Goal: Task Accomplishment & Management: Manage account settings

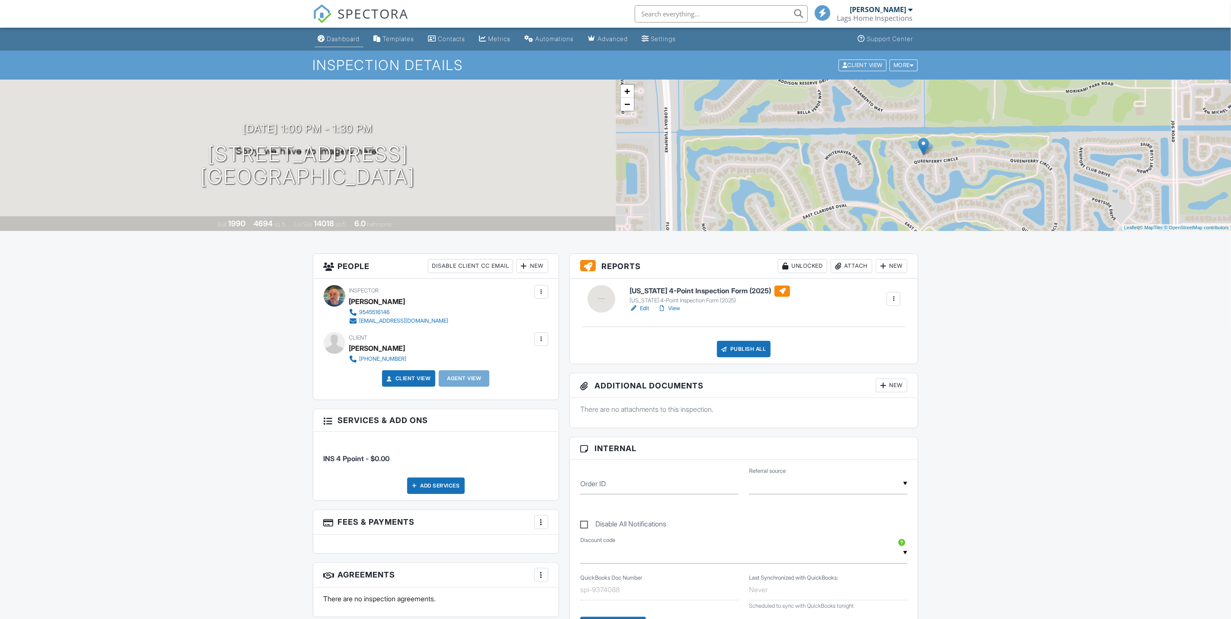
click at [351, 42] on div "Dashboard" at bounding box center [343, 38] width 33 height 7
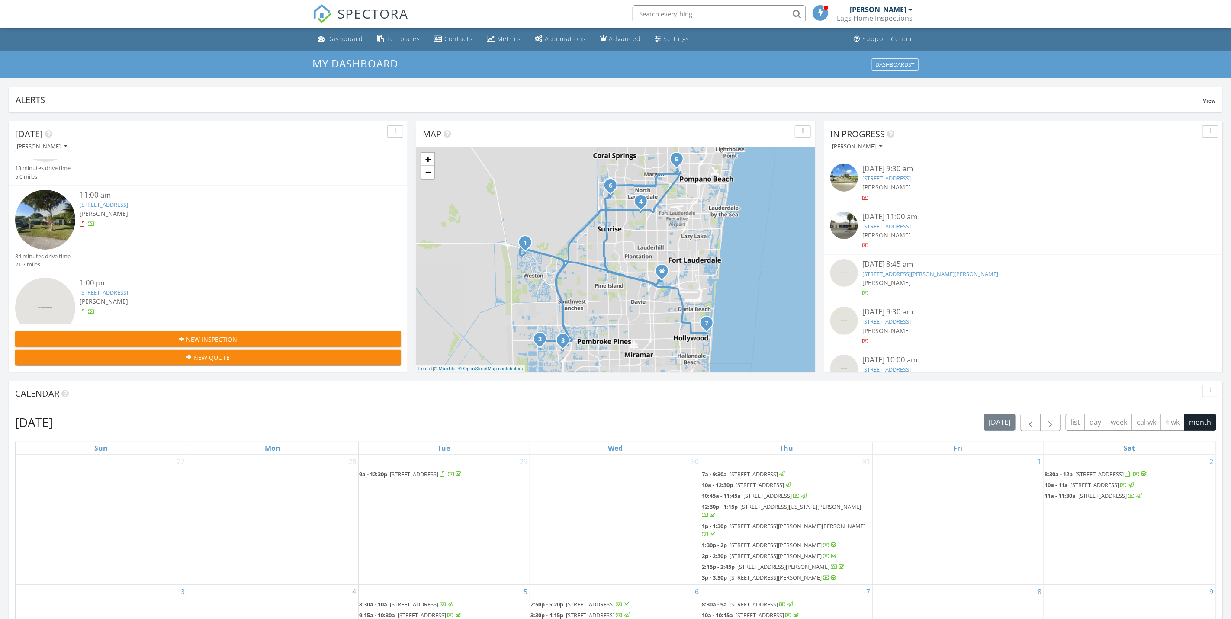
scroll to position [260, 0]
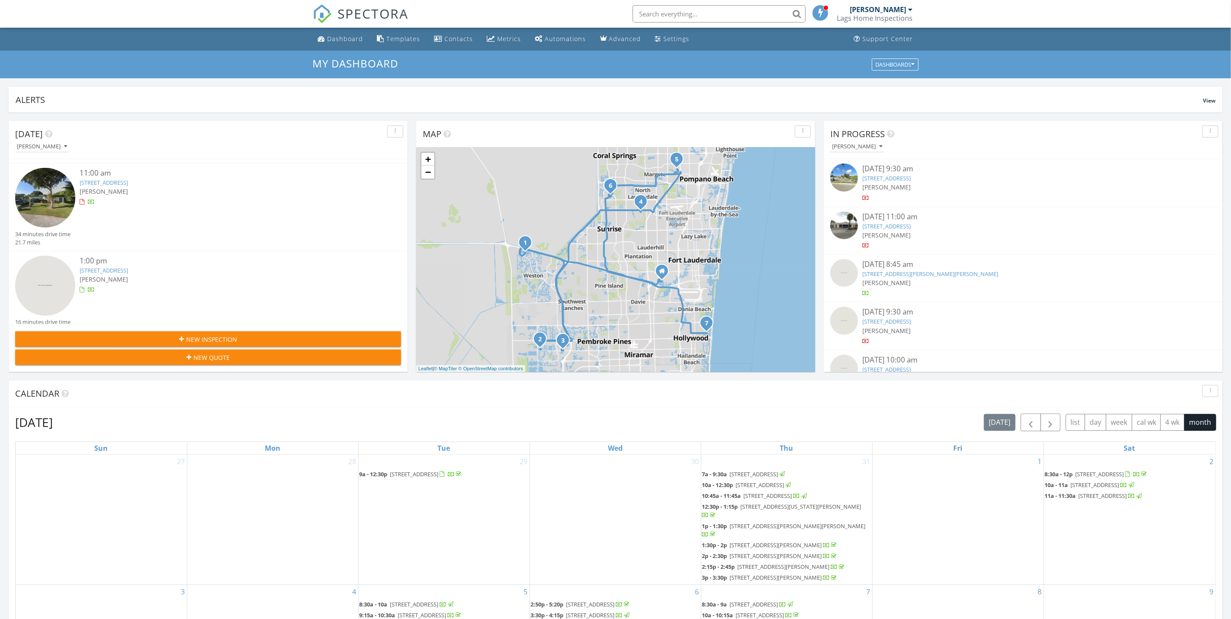
click at [186, 275] on div "[PERSON_NAME]" at bounding box center [225, 279] width 290 height 9
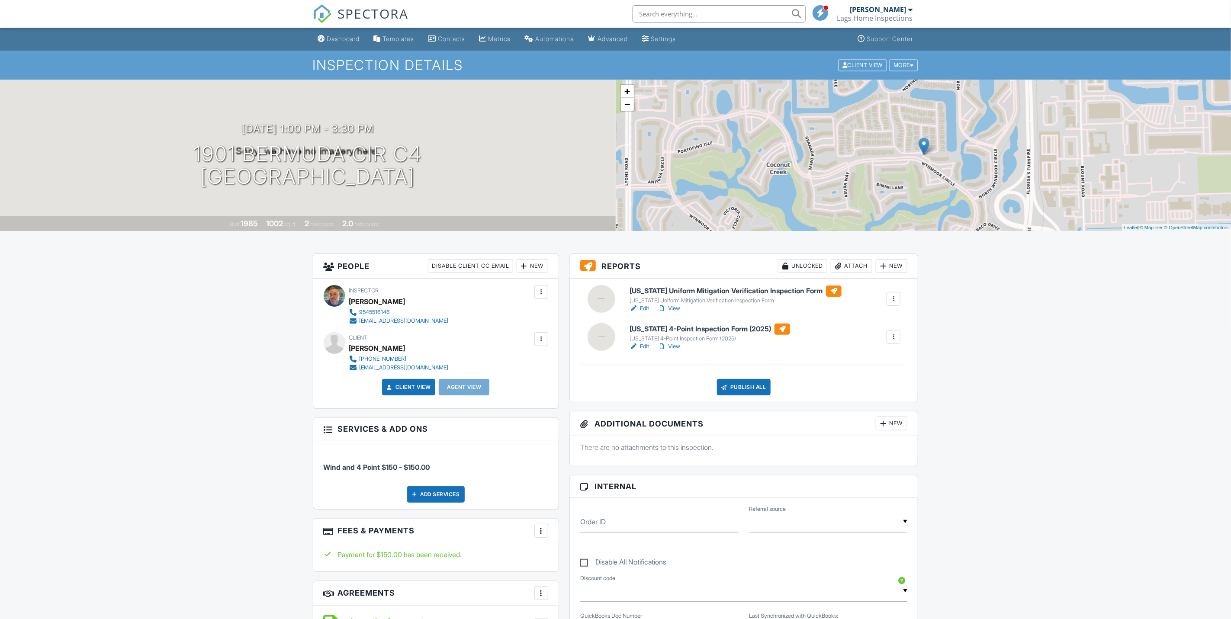
click at [647, 309] on link "Edit" at bounding box center [639, 308] width 19 height 9
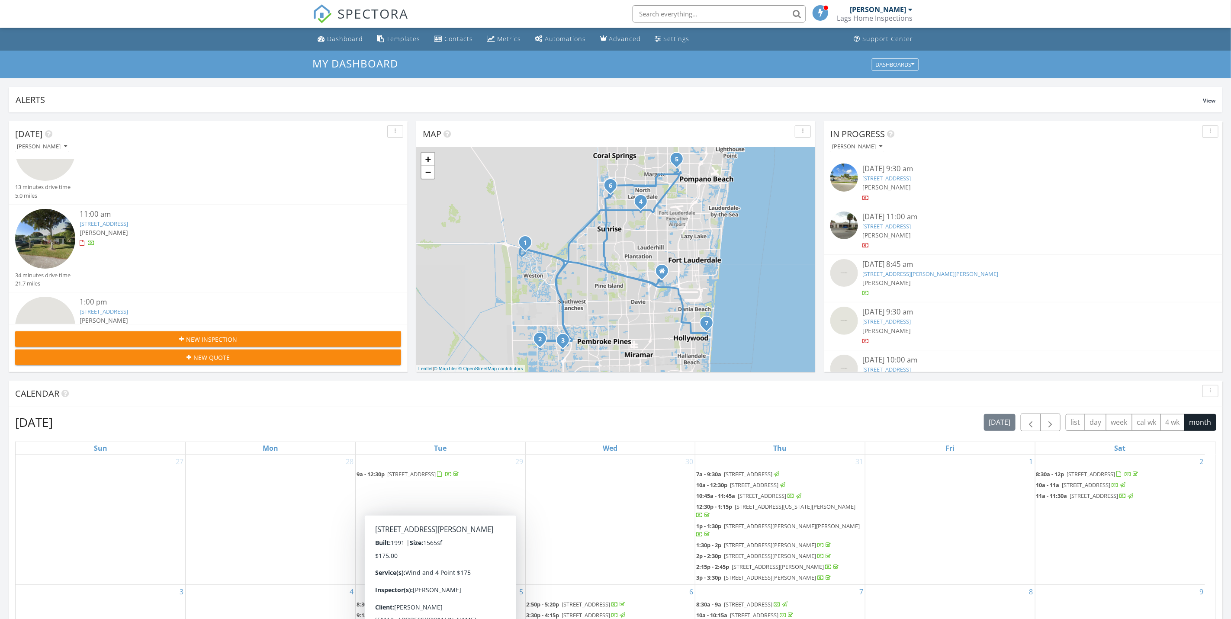
scroll to position [260, 0]
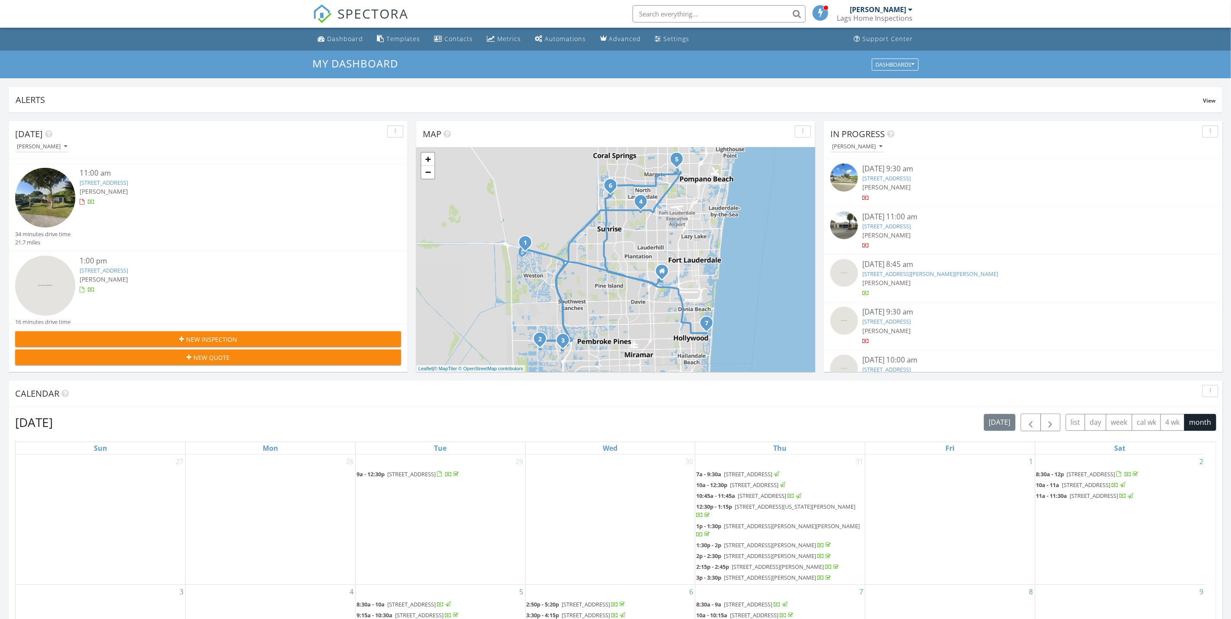
click at [269, 275] on div "[PERSON_NAME]" at bounding box center [225, 279] width 290 height 9
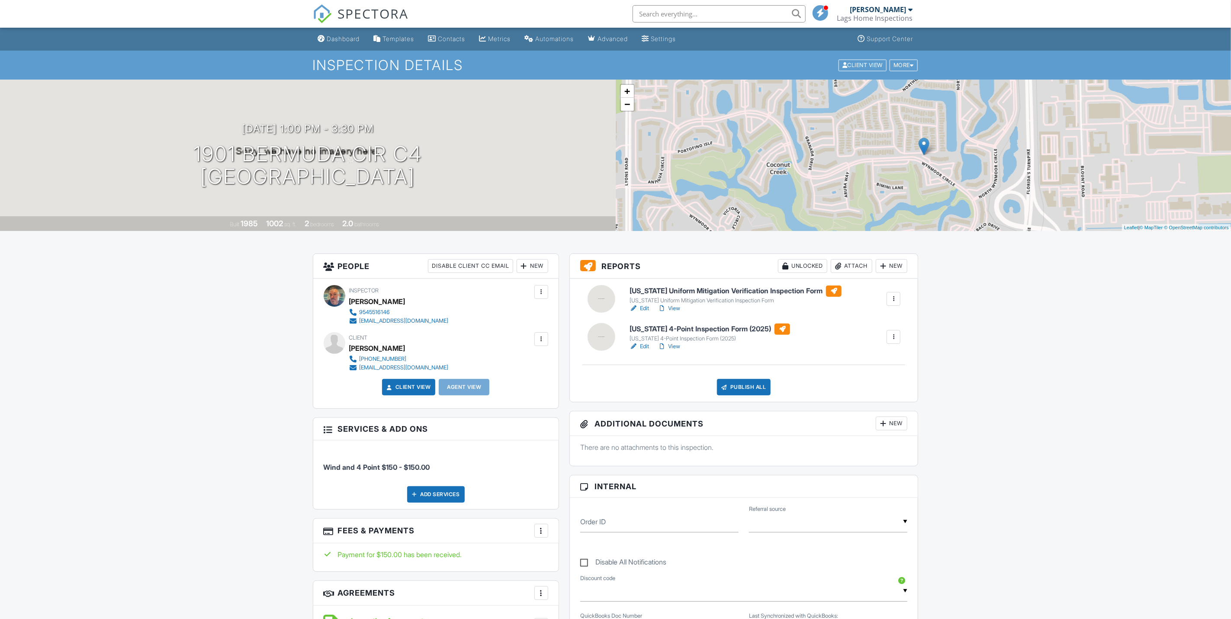
click at [639, 309] on link "Edit" at bounding box center [639, 308] width 19 height 9
click at [335, 35] on div "Dashboard" at bounding box center [343, 38] width 33 height 7
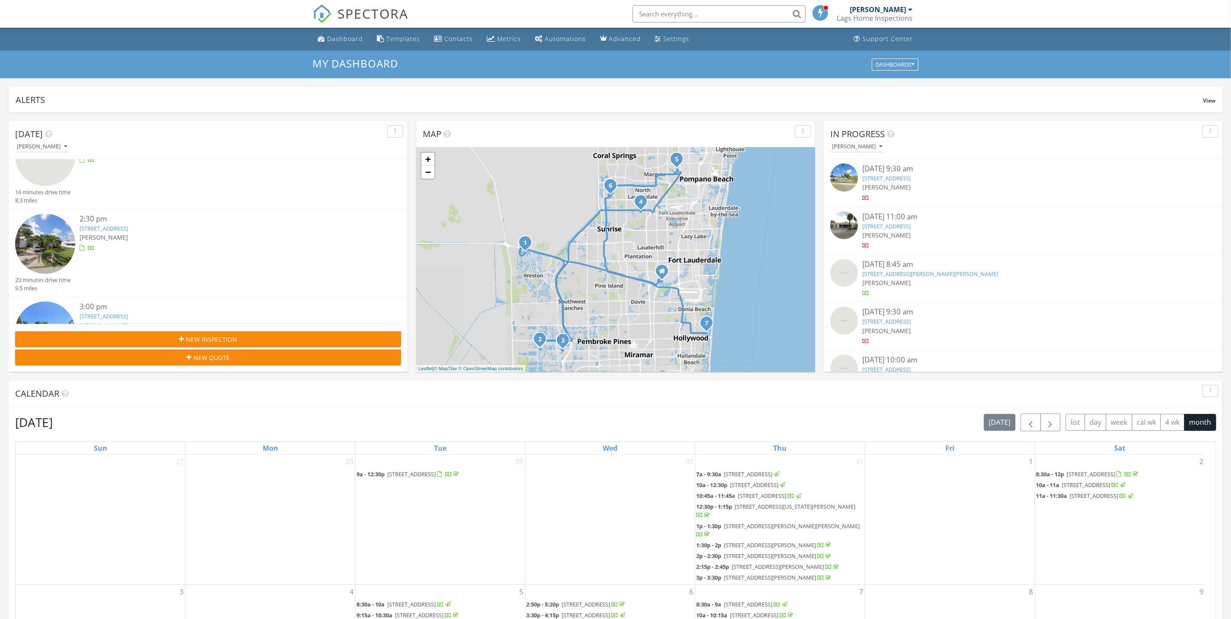
scroll to position [325, 0]
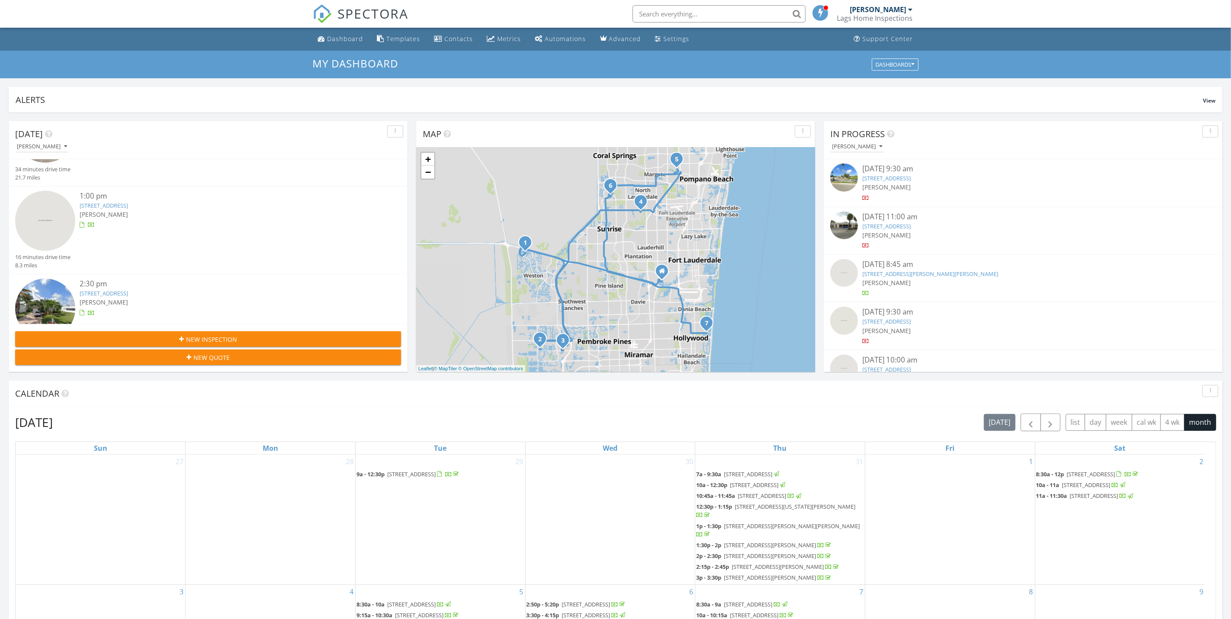
click at [161, 211] on div "[PERSON_NAME]" at bounding box center [225, 214] width 290 height 9
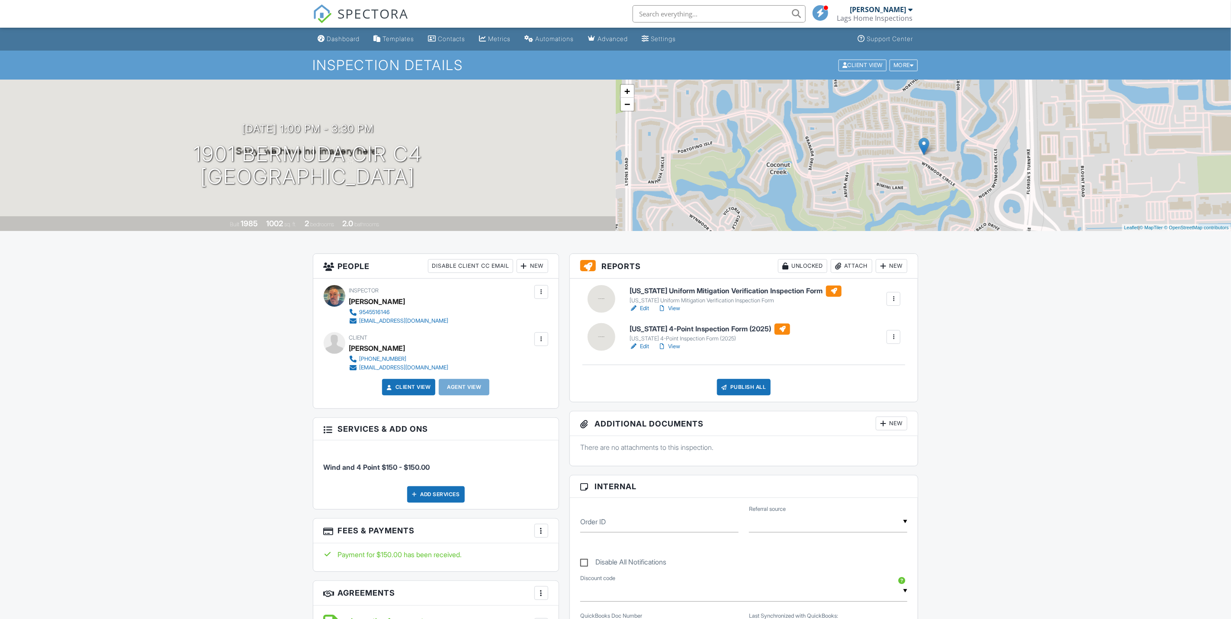
click at [656, 18] on input "text" at bounding box center [719, 13] width 173 height 17
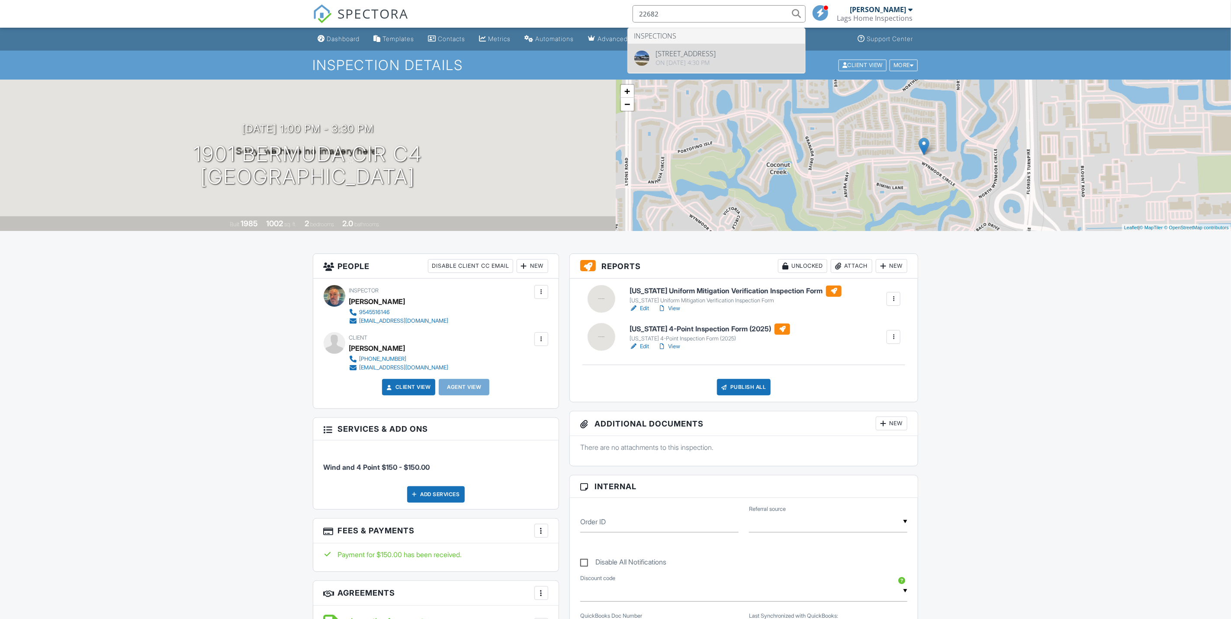
type input "22682"
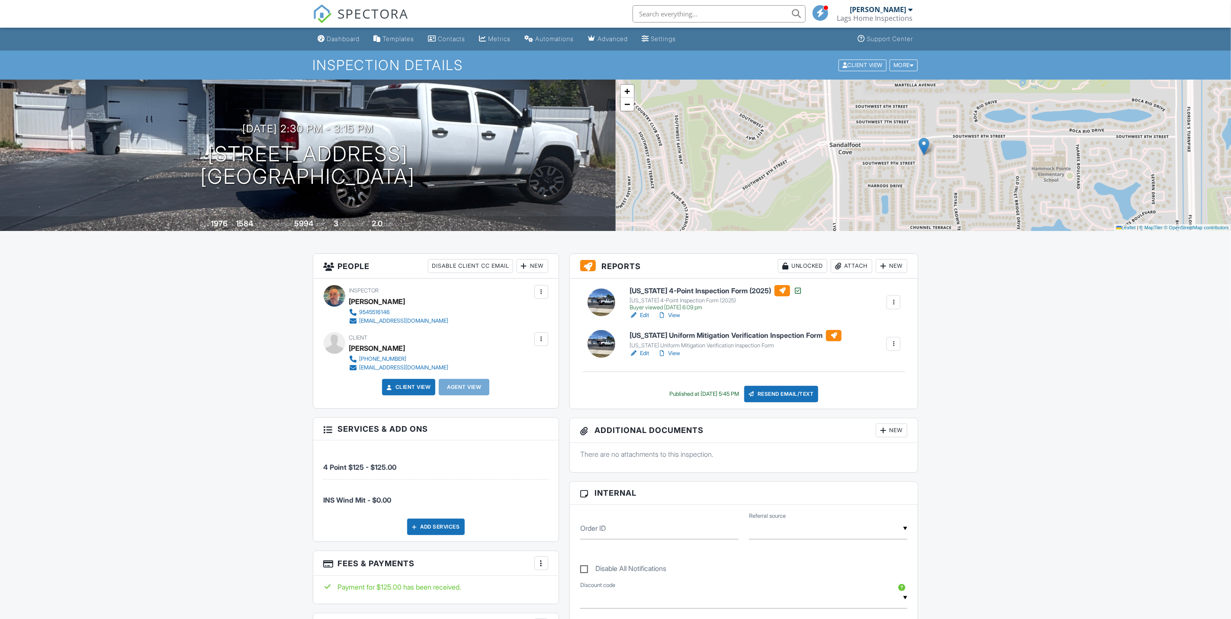
click at [645, 353] on link "Edit" at bounding box center [639, 353] width 19 height 9
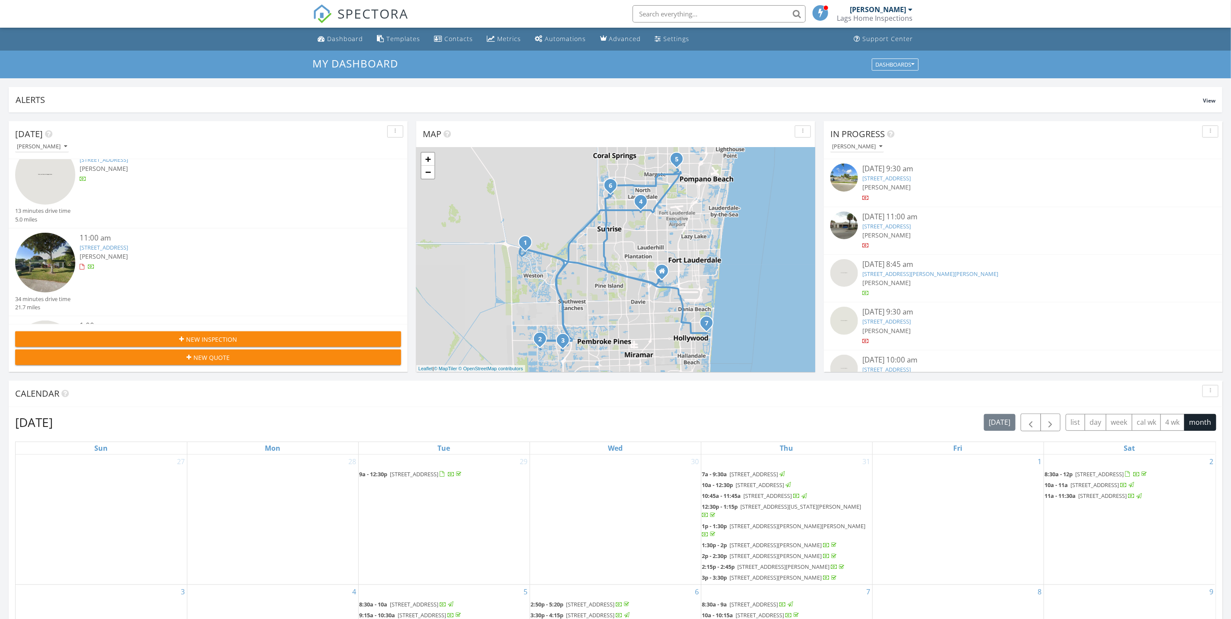
scroll to position [260, 0]
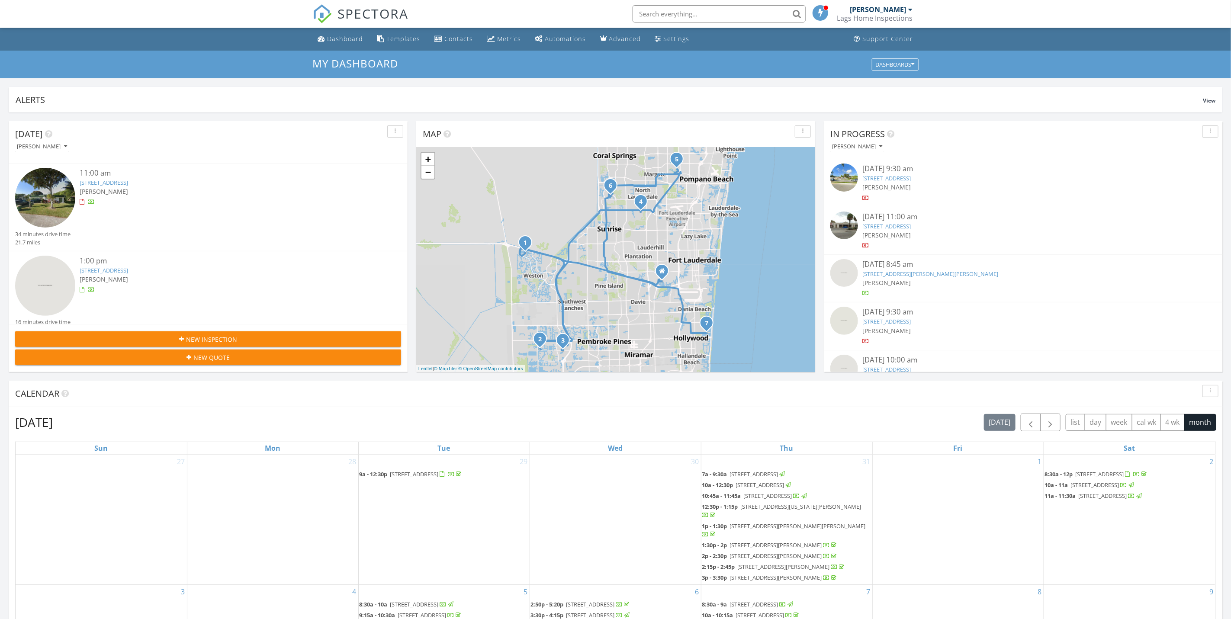
click at [202, 269] on div "[STREET_ADDRESS]" at bounding box center [225, 271] width 290 height 8
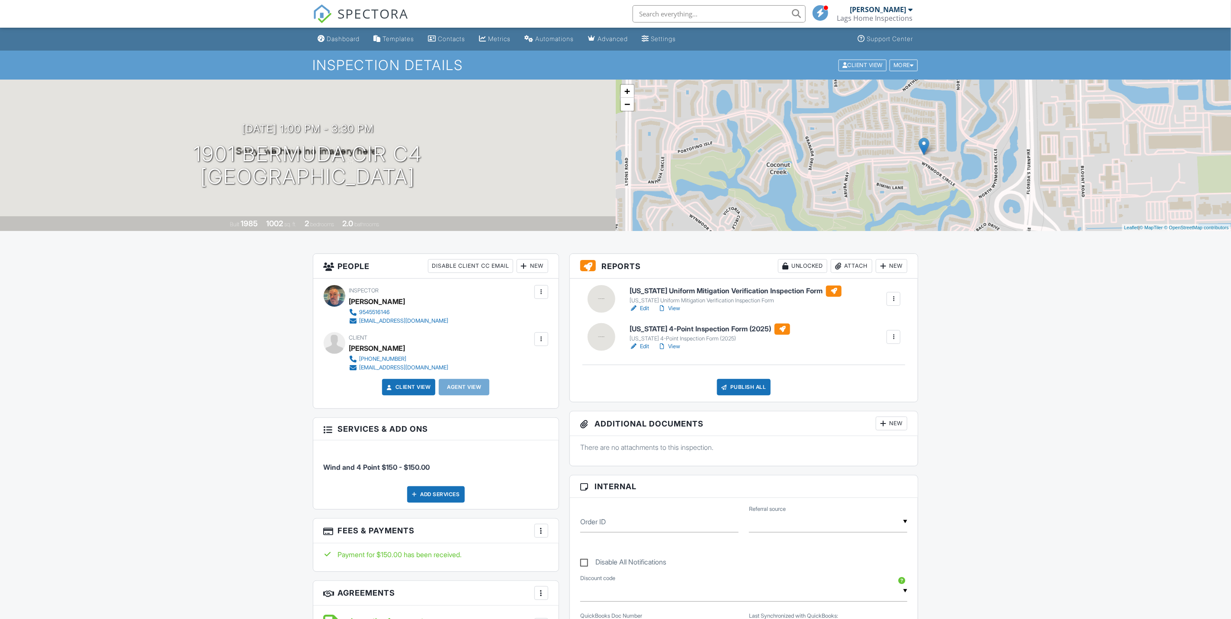
click at [647, 351] on link "Edit" at bounding box center [639, 346] width 19 height 9
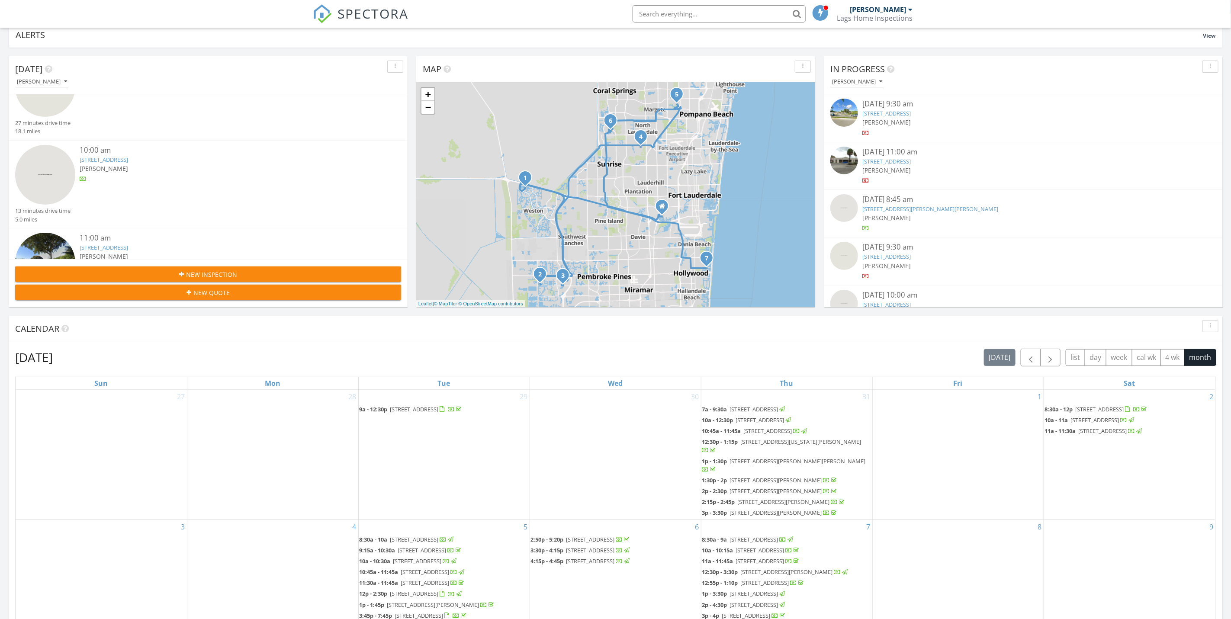
scroll to position [260, 0]
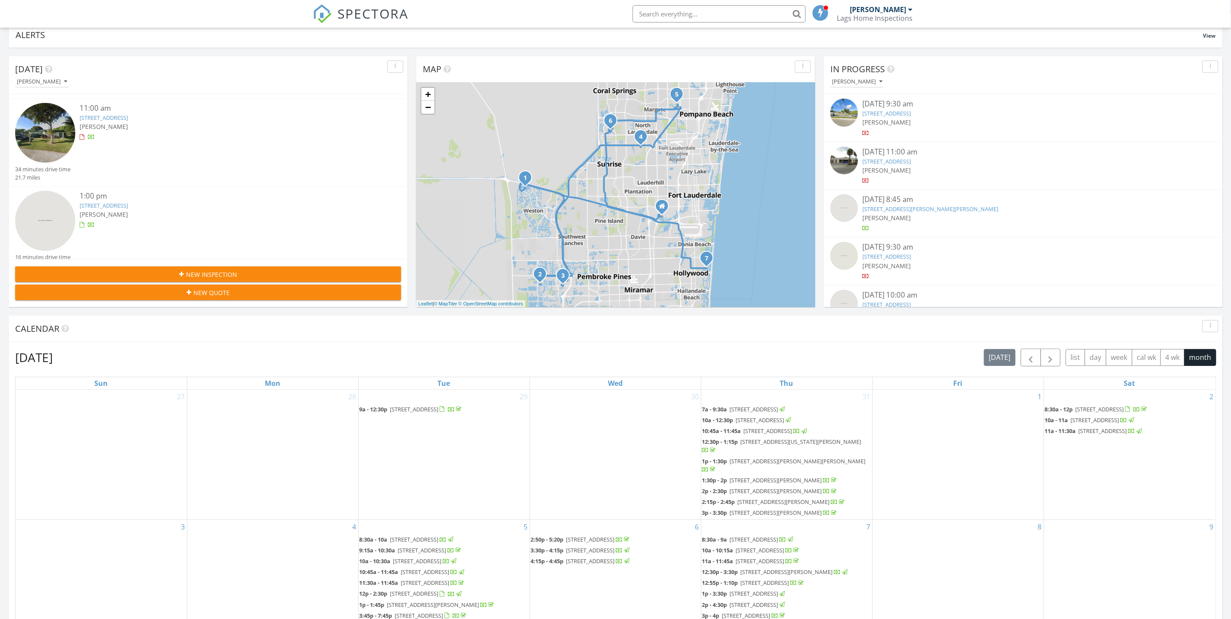
click at [164, 213] on div "[PERSON_NAME]" at bounding box center [225, 214] width 290 height 9
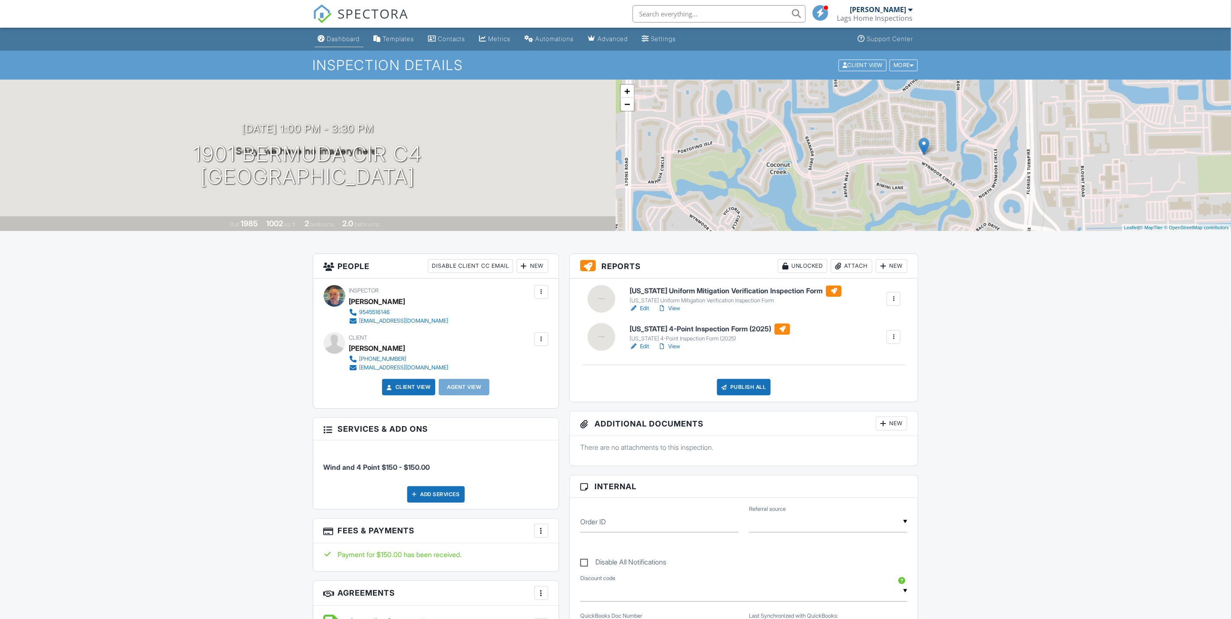
click at [338, 47] on link "Dashboard" at bounding box center [339, 39] width 49 height 16
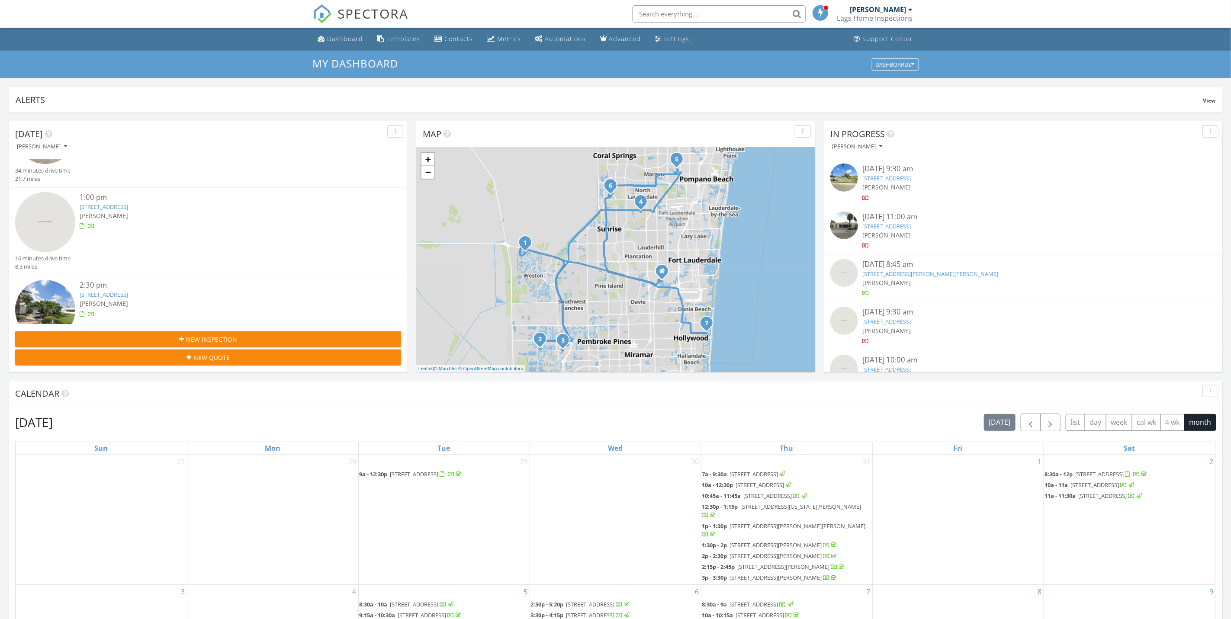
scroll to position [325, 0]
click at [226, 210] on div "[PERSON_NAME]" at bounding box center [225, 214] width 290 height 9
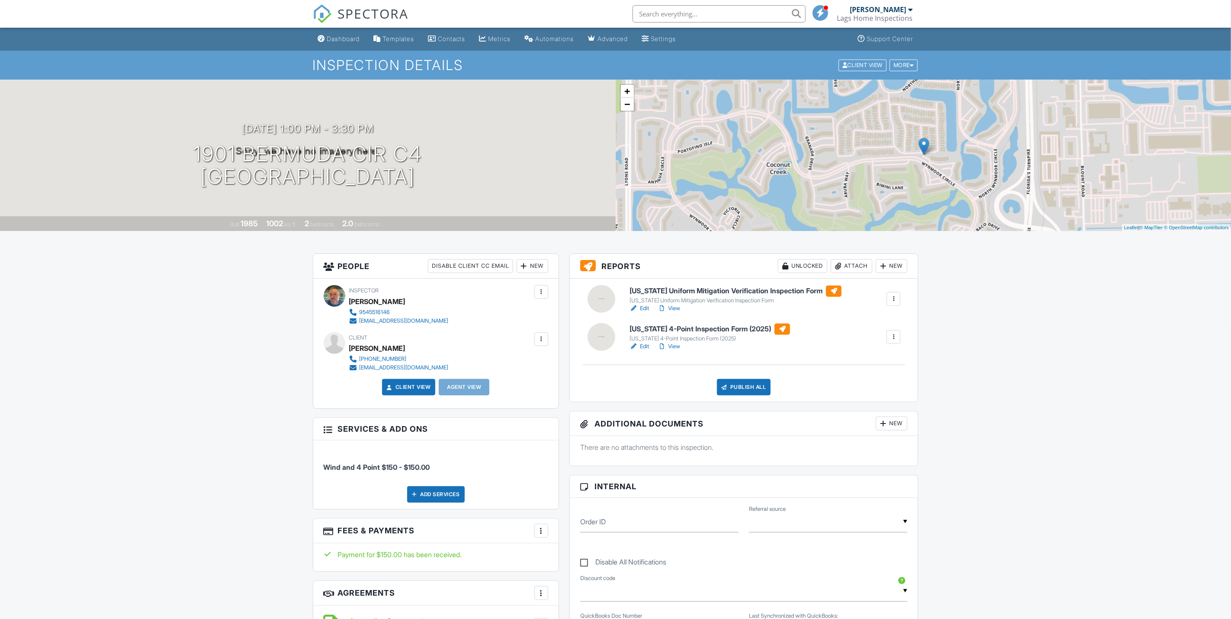
click at [646, 347] on link "Edit" at bounding box center [639, 346] width 19 height 9
click at [644, 311] on link "Edit" at bounding box center [639, 308] width 19 height 9
click at [678, 309] on link "View" at bounding box center [669, 308] width 23 height 9
click at [642, 346] on link "Edit" at bounding box center [639, 346] width 19 height 9
drag, startPoint x: 646, startPoint y: 306, endPoint x: 643, endPoint y: 315, distance: 9.5
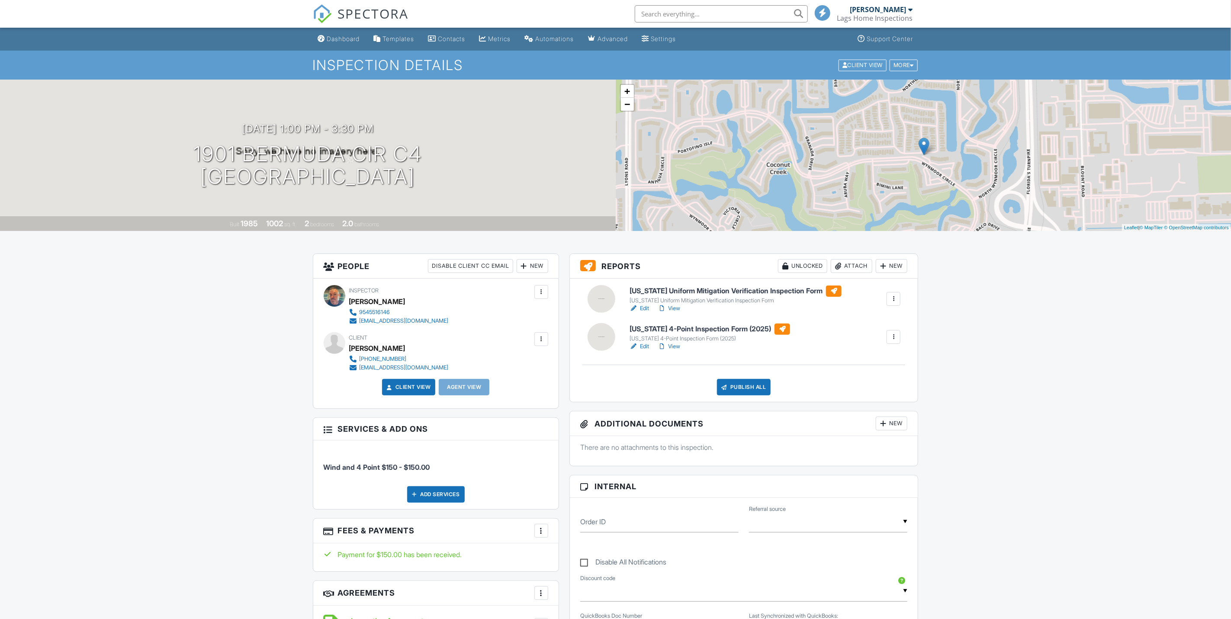
click at [646, 306] on link "Edit" at bounding box center [639, 308] width 19 height 9
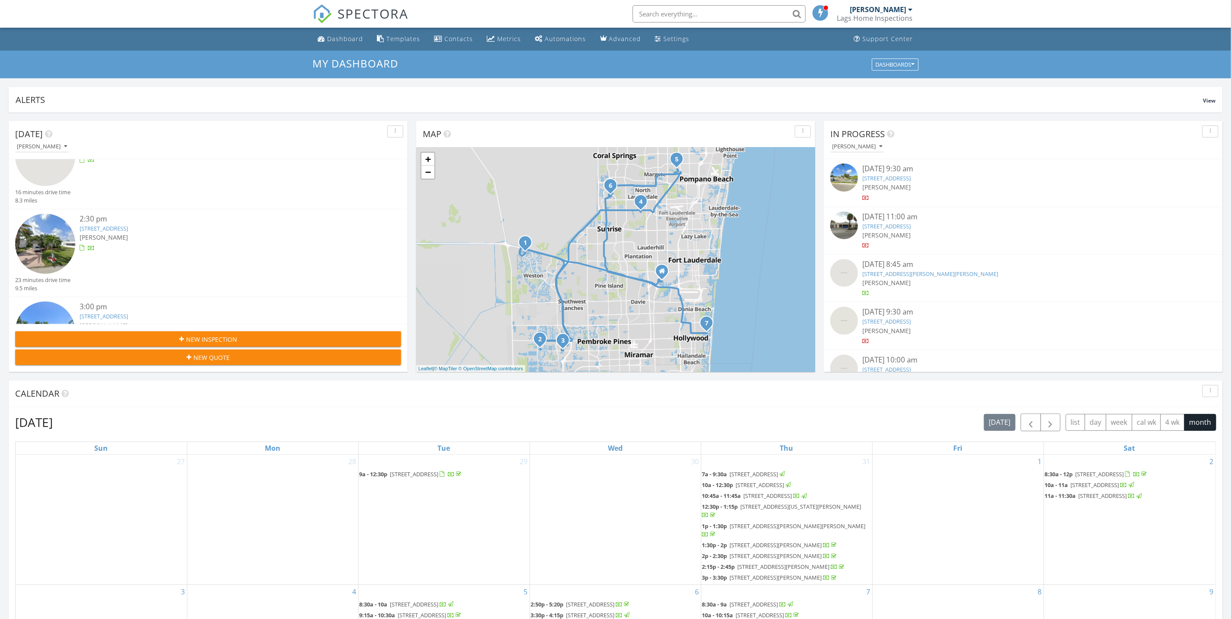
scroll to position [260, 0]
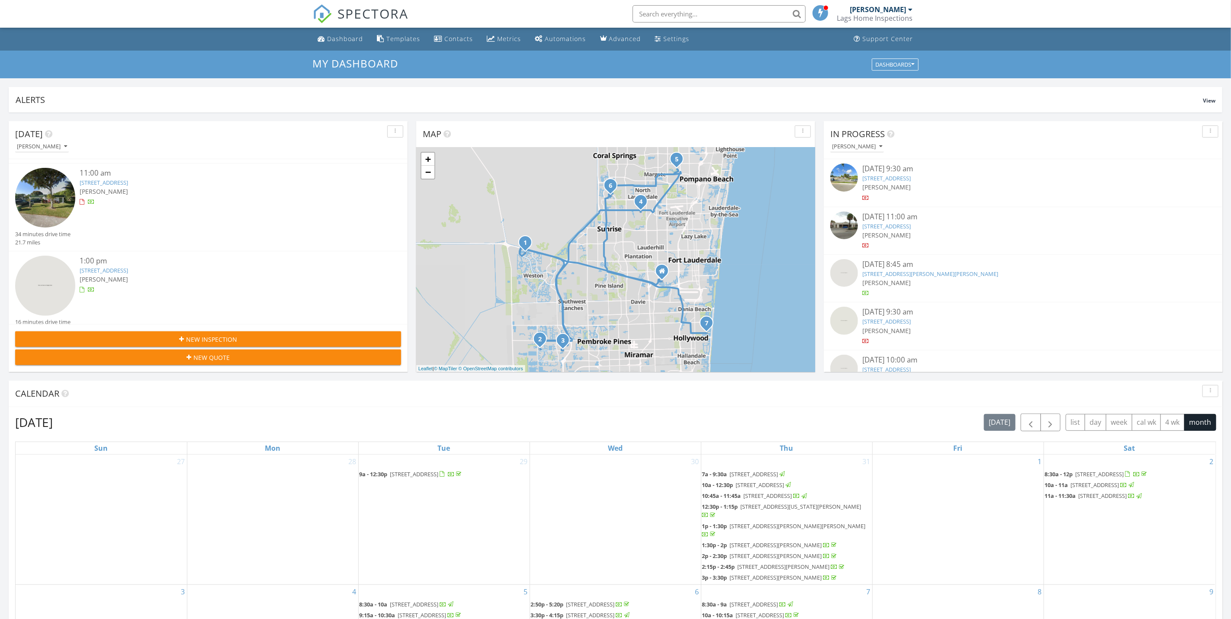
click at [187, 270] on div "[STREET_ADDRESS]" at bounding box center [225, 271] width 290 height 8
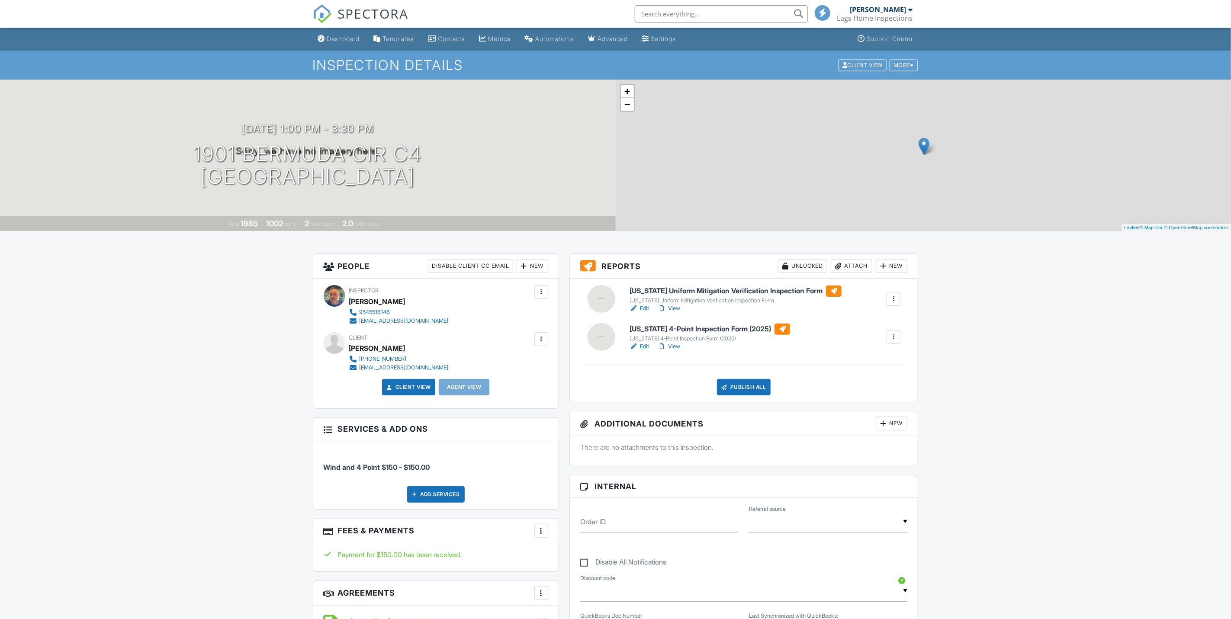
click at [672, 348] on link "View" at bounding box center [669, 346] width 23 height 9
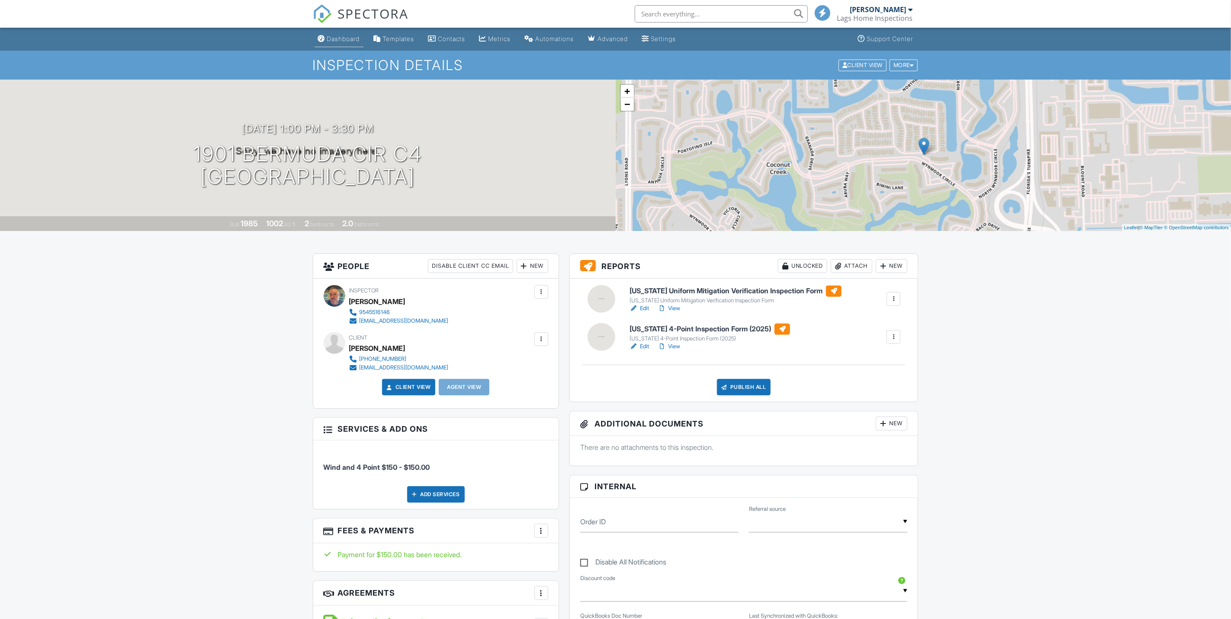
click at [336, 42] on div "Dashboard" at bounding box center [343, 38] width 33 height 7
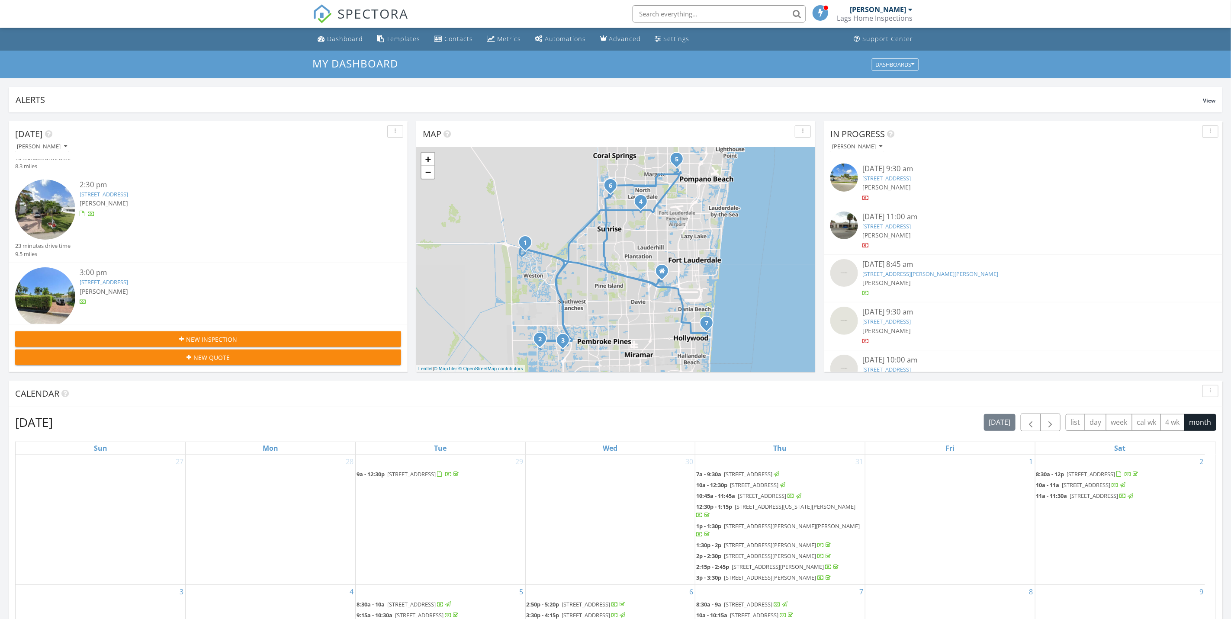
scroll to position [443, 0]
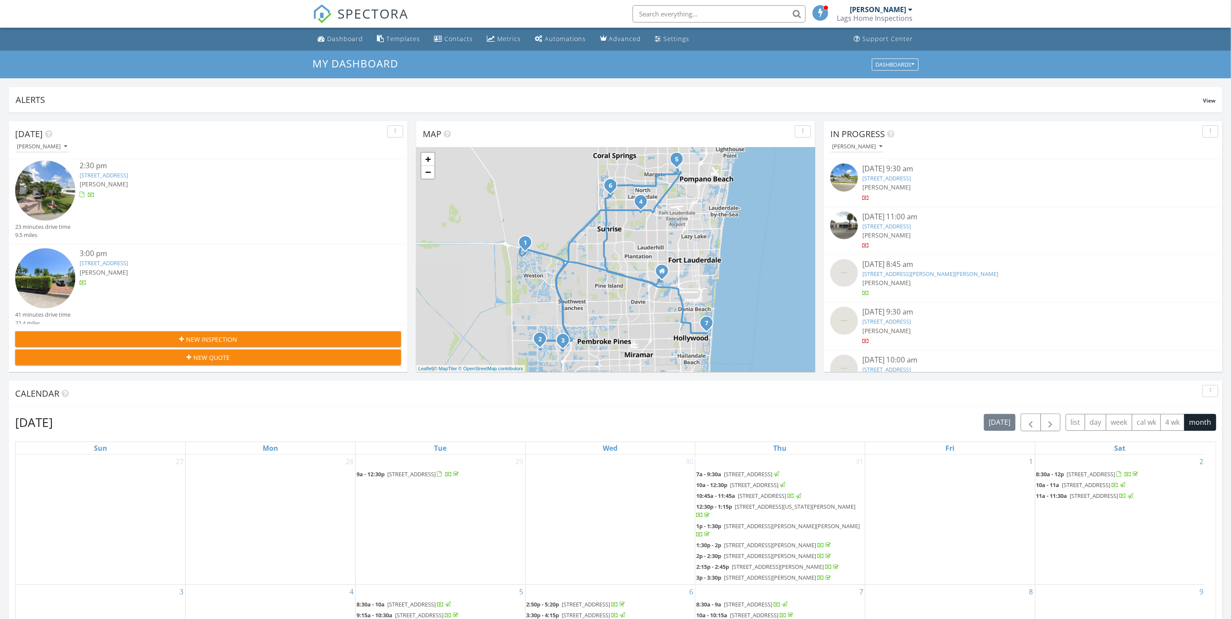
click at [200, 180] on div "[PERSON_NAME]" at bounding box center [225, 184] width 290 height 9
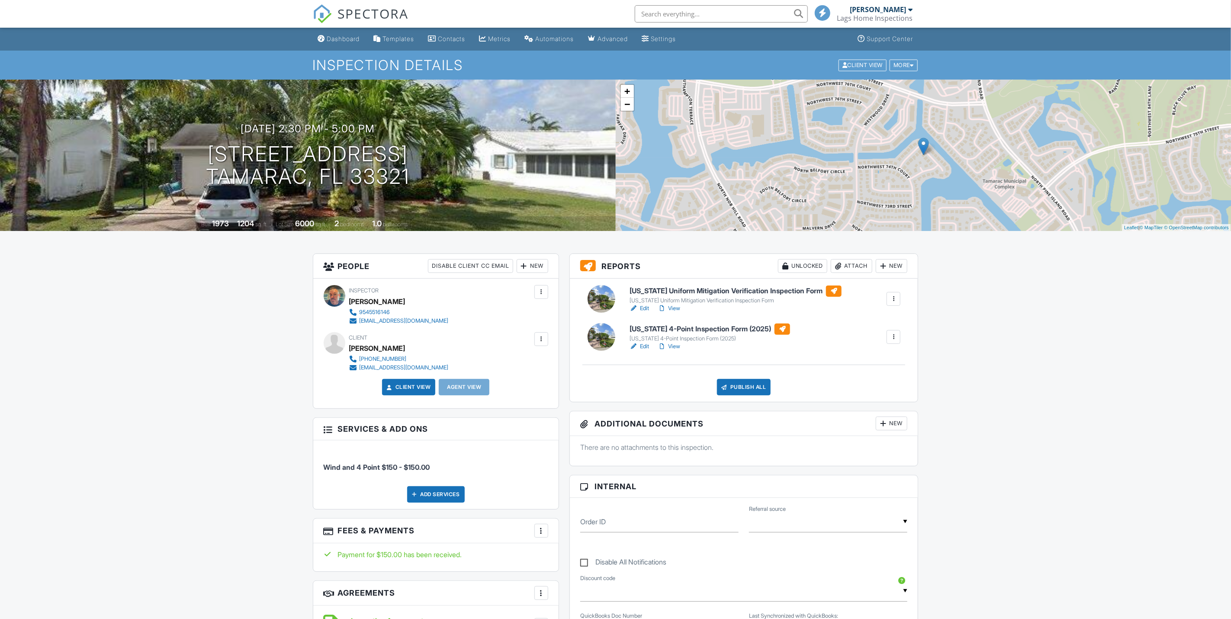
drag, startPoint x: 645, startPoint y: 347, endPoint x: 589, endPoint y: 270, distance: 94.8
click at [645, 347] on link "Edit" at bounding box center [639, 346] width 19 height 9
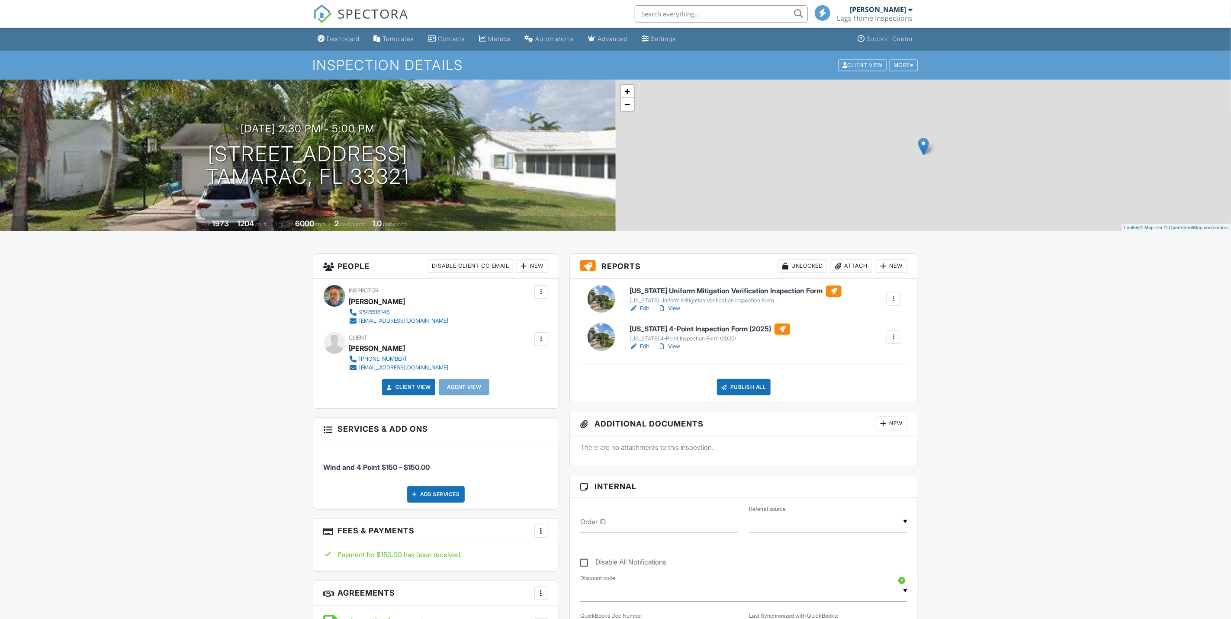
click at [673, 344] on link "View" at bounding box center [669, 346] width 23 height 9
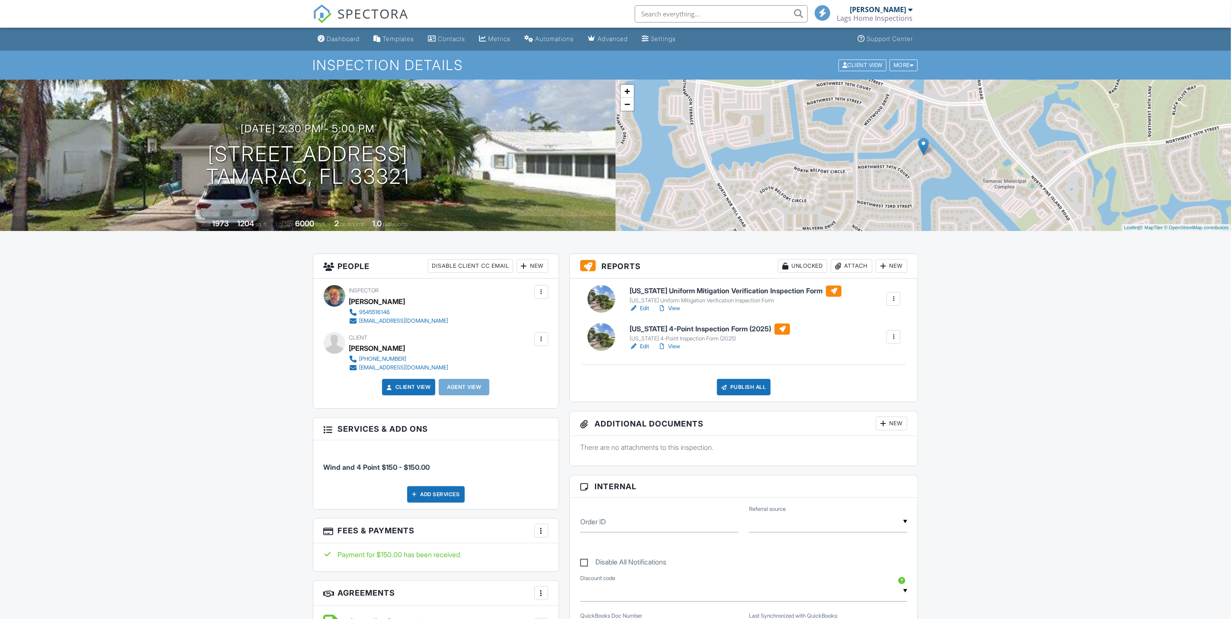
click at [643, 304] on div "[US_STATE] Uniform Mitigation Verification Inspection Form" at bounding box center [736, 300] width 212 height 7
click at [674, 308] on link "View" at bounding box center [669, 308] width 23 height 9
click at [334, 32] on link "Dashboard" at bounding box center [339, 39] width 49 height 16
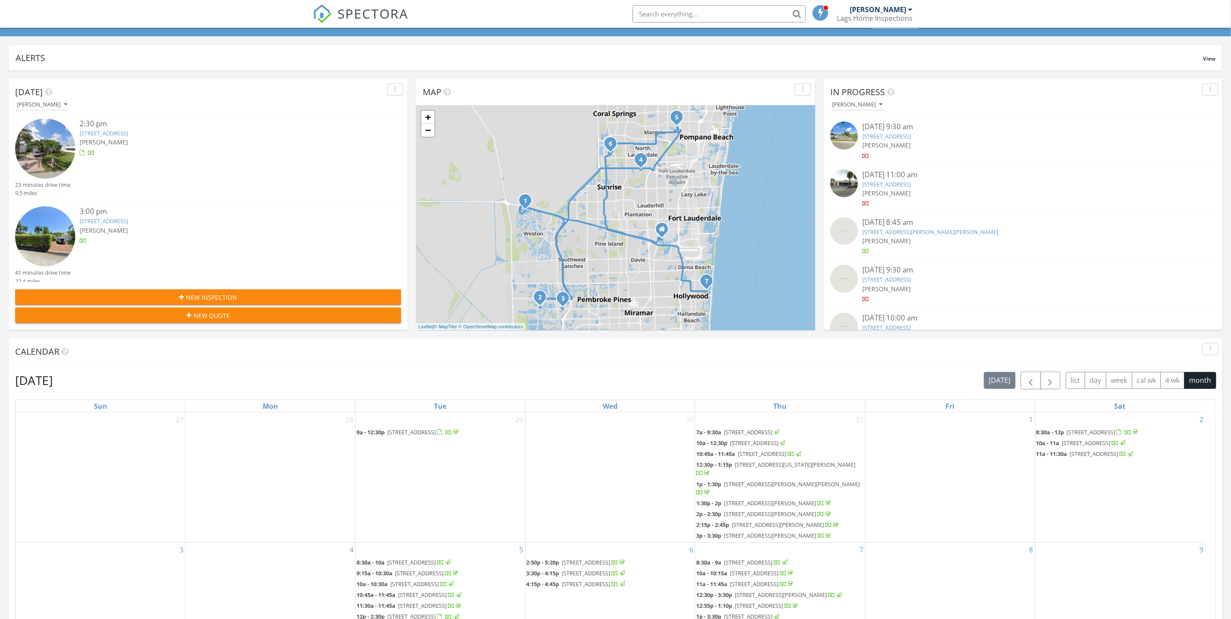
scroll to position [65, 0]
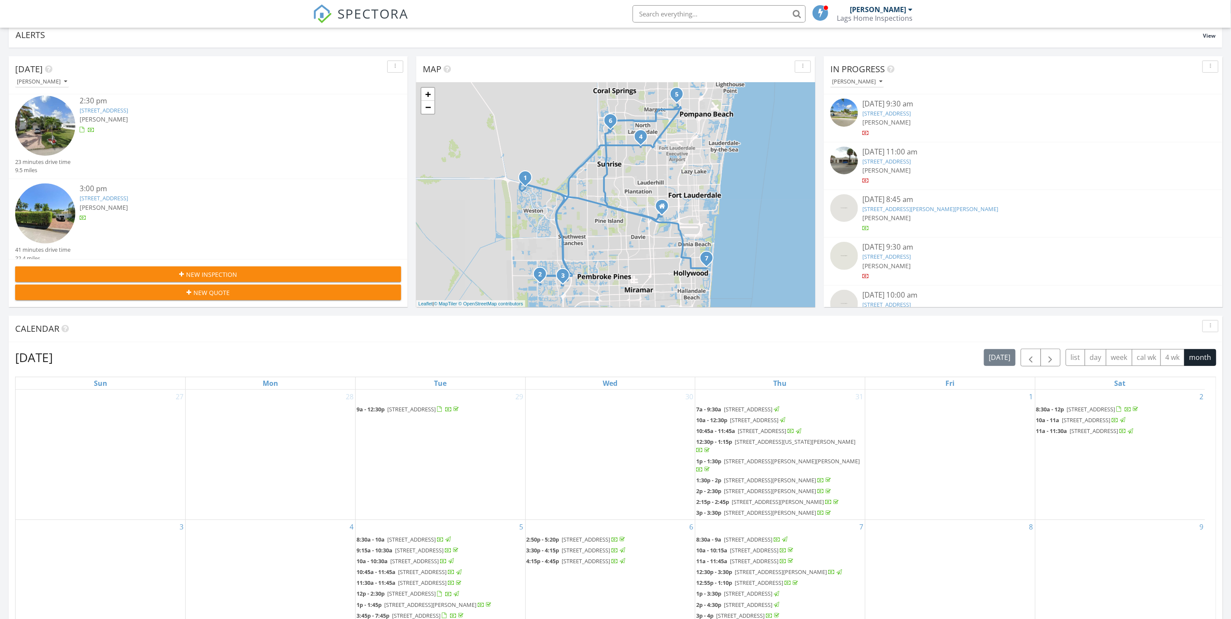
click at [228, 206] on div "3:00 pm 940 Lincoln St, Hollywood, FL 33019 Ian Laganiere" at bounding box center [225, 214] width 290 height 62
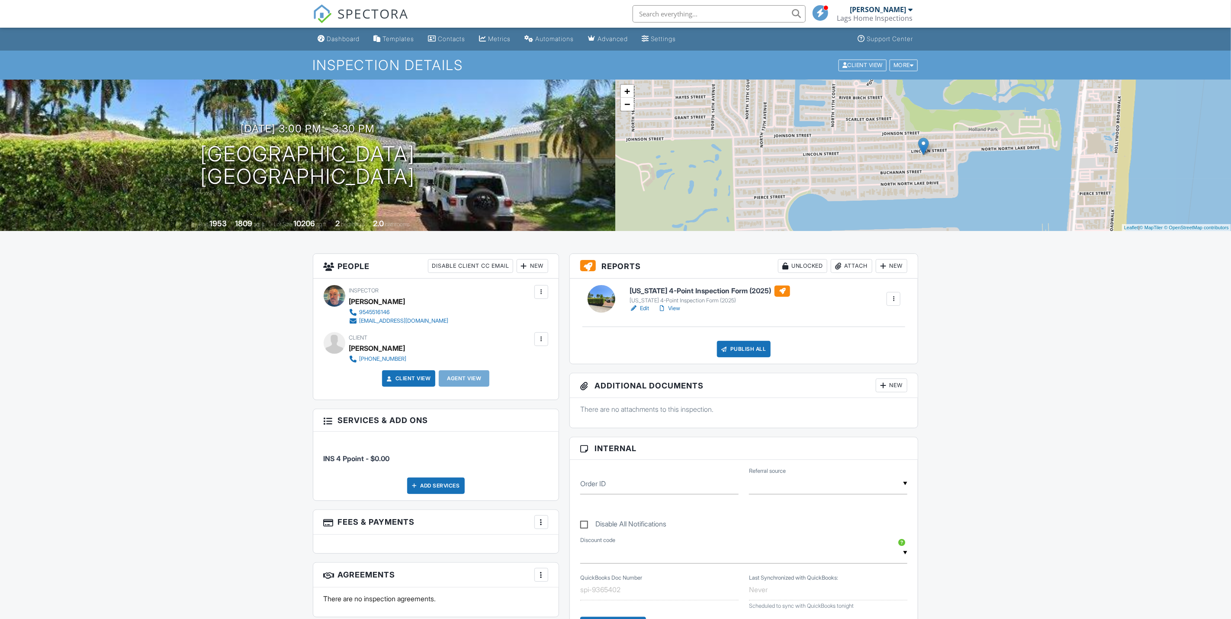
click at [640, 306] on link "Edit" at bounding box center [639, 308] width 19 height 9
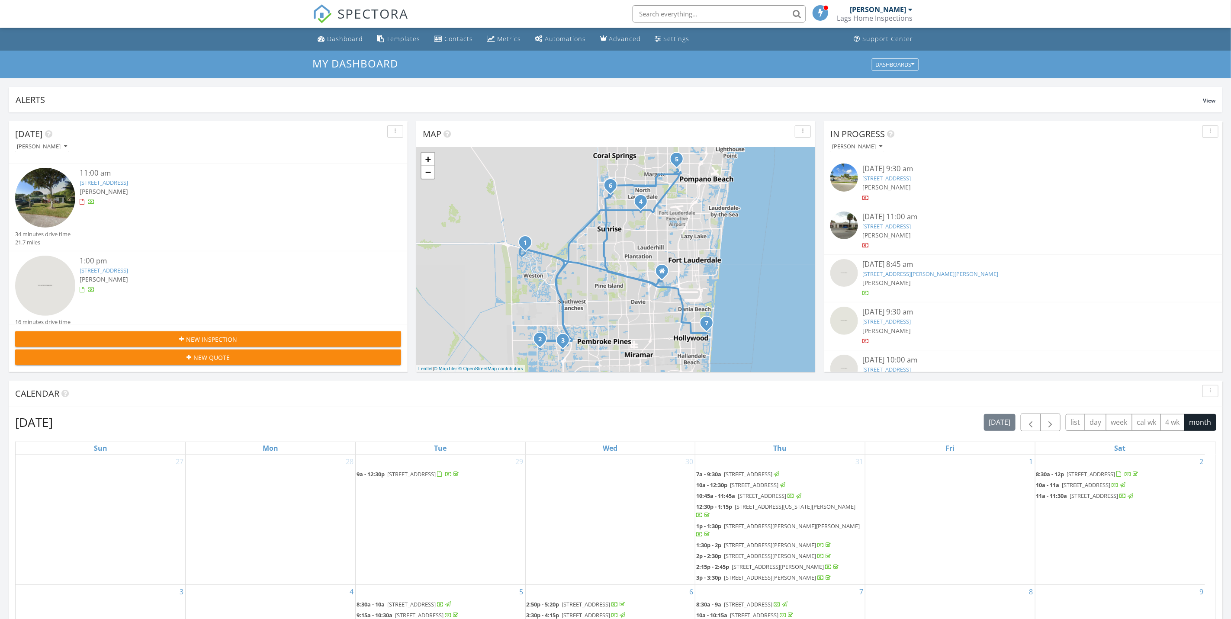
scroll to position [443, 0]
click at [132, 248] on div "3:00 pm" at bounding box center [225, 253] width 290 height 11
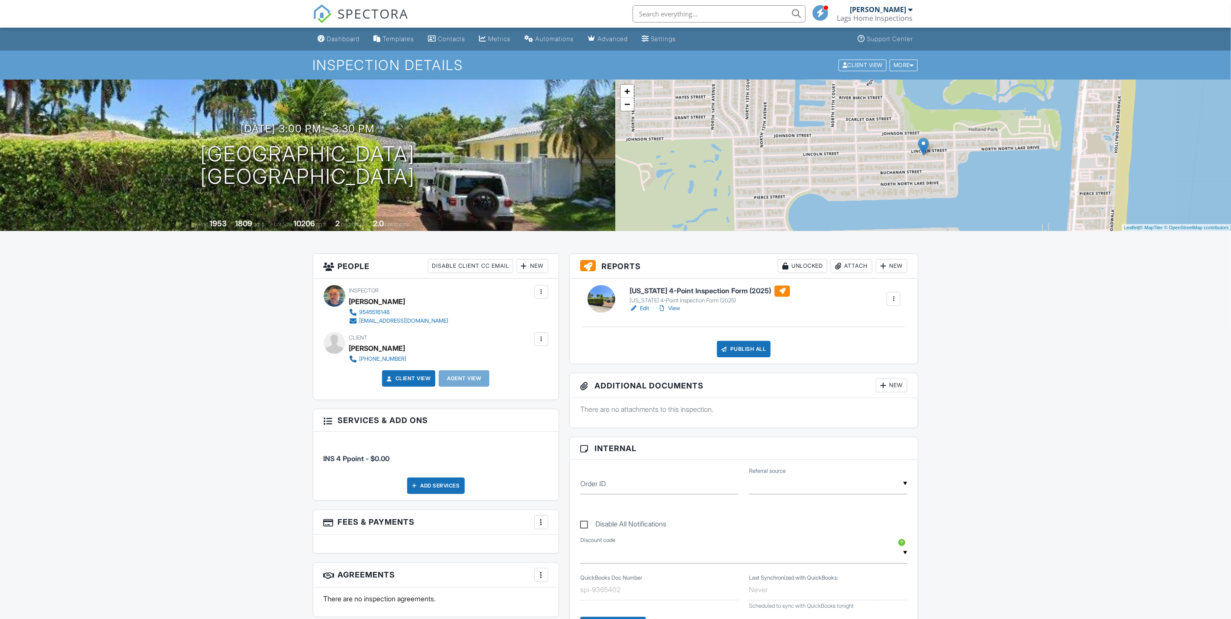
click at [643, 311] on link "Edit" at bounding box center [639, 308] width 19 height 9
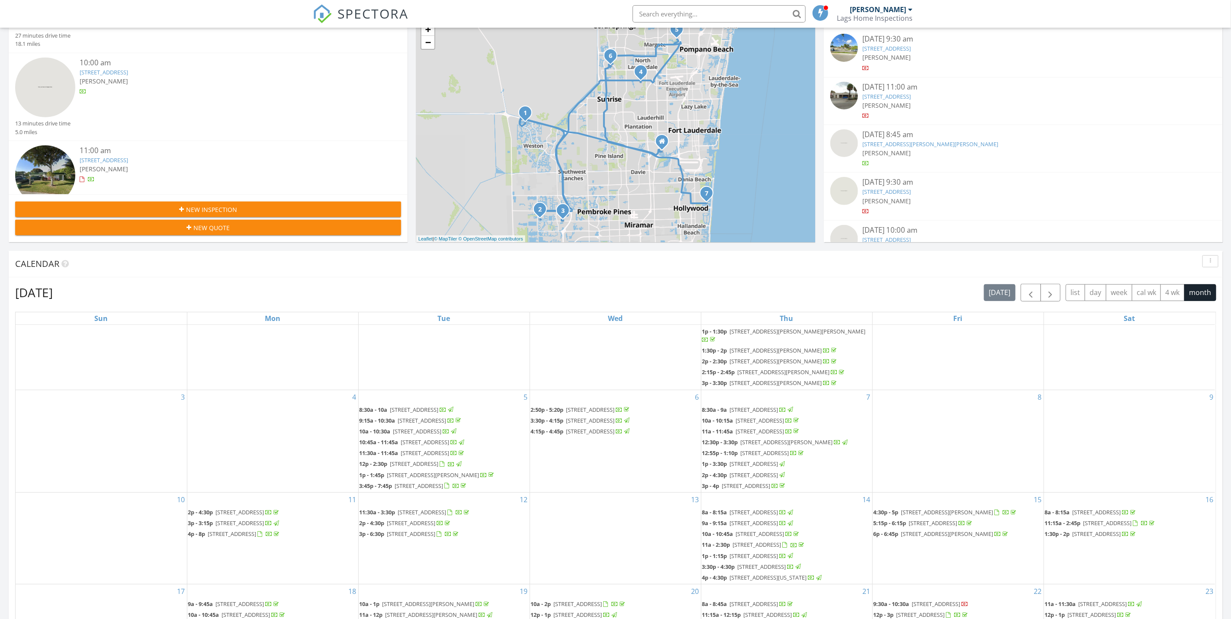
scroll to position [443, 0]
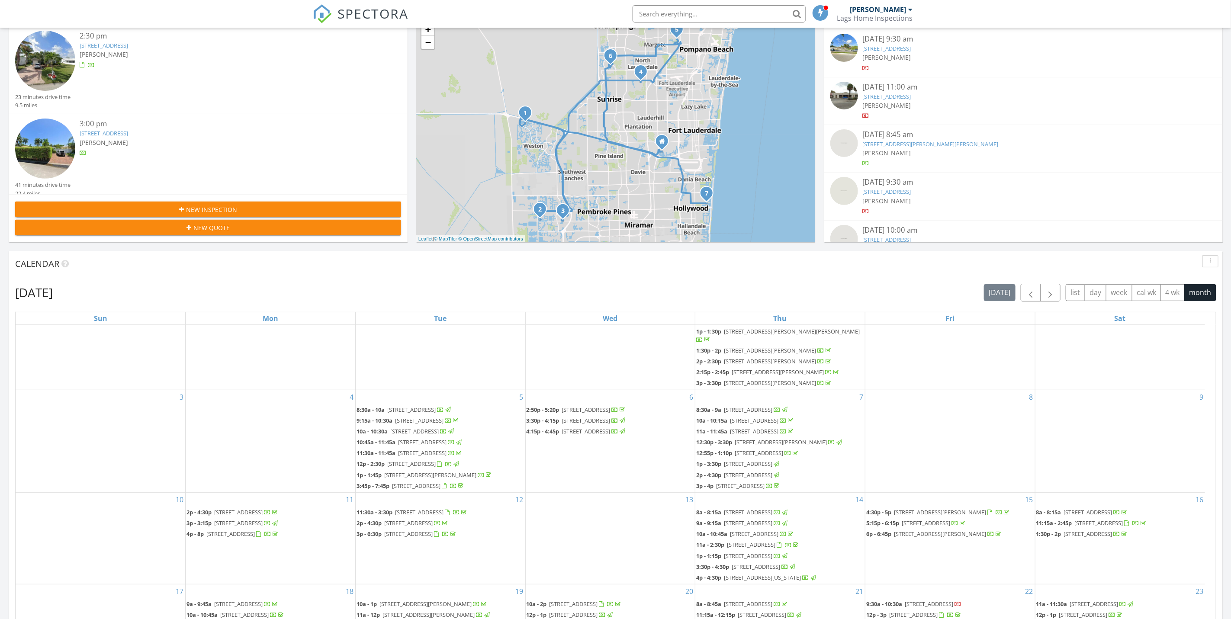
click at [232, 138] on div "[PERSON_NAME]" at bounding box center [225, 142] width 290 height 9
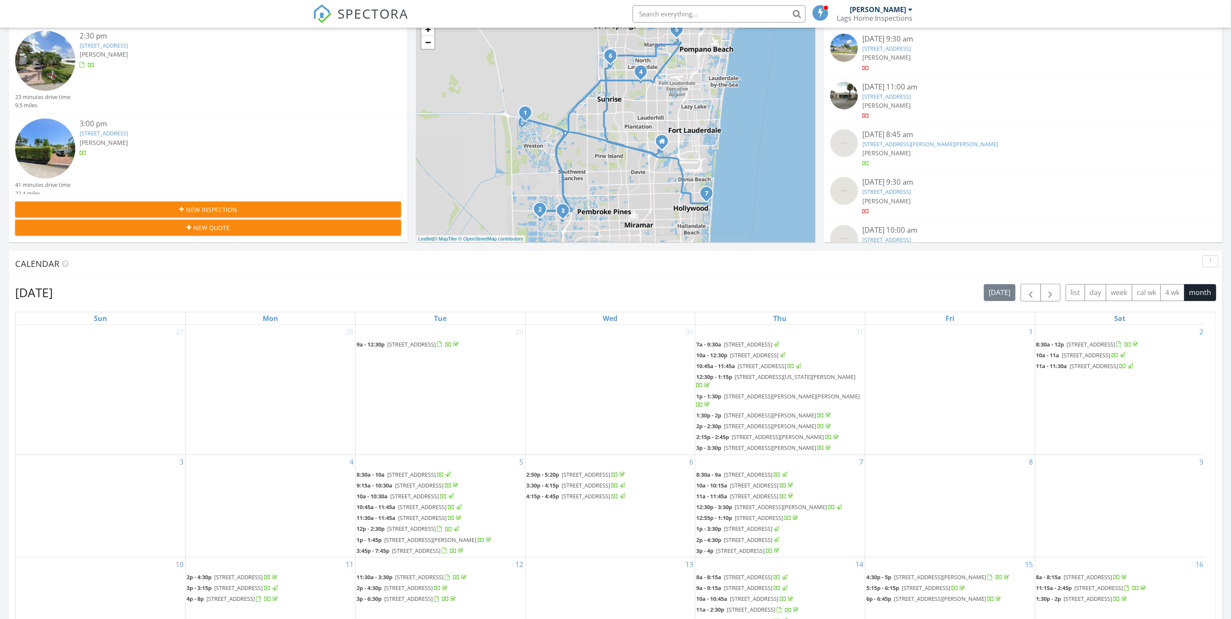
scroll to position [195, 0]
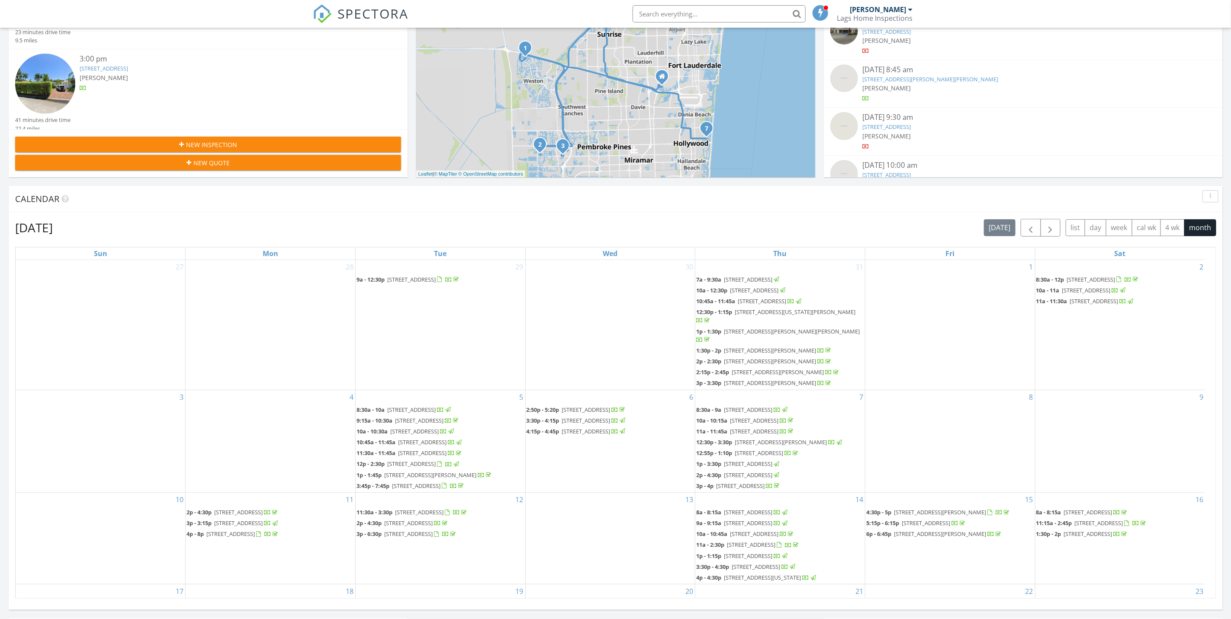
click at [88, 64] on link "940 Lincoln St, Hollywood, FL 33019" at bounding box center [104, 68] width 48 height 8
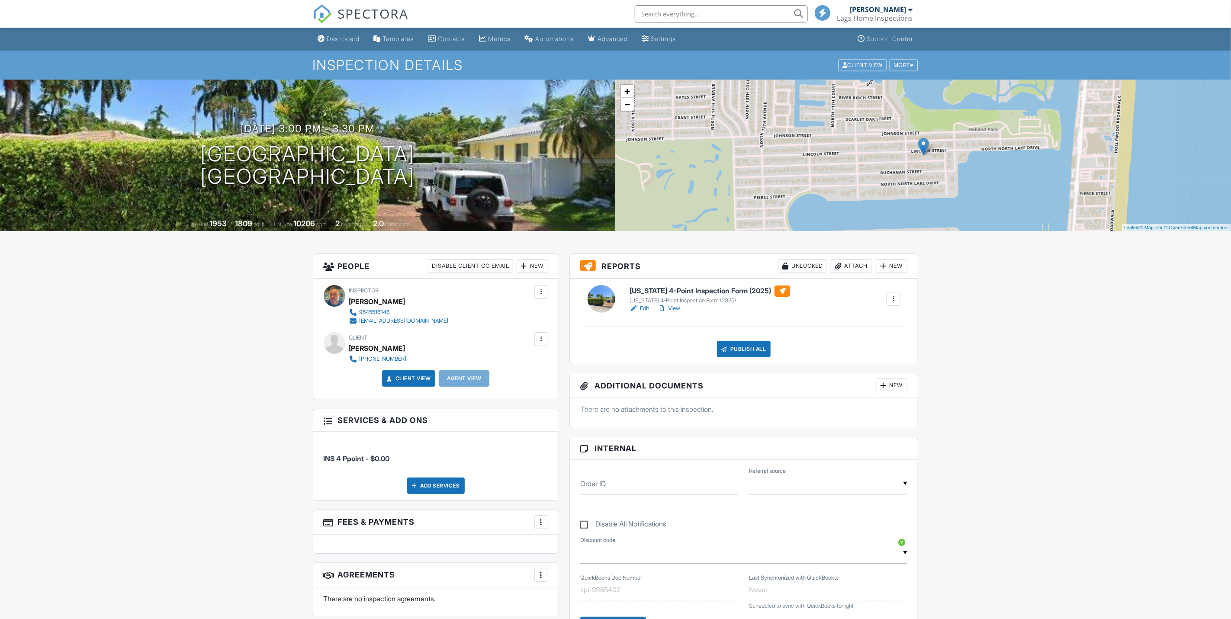
click at [647, 305] on link "Edit" at bounding box center [639, 308] width 19 height 9
